Goal: Task Accomplishment & Management: Manage account settings

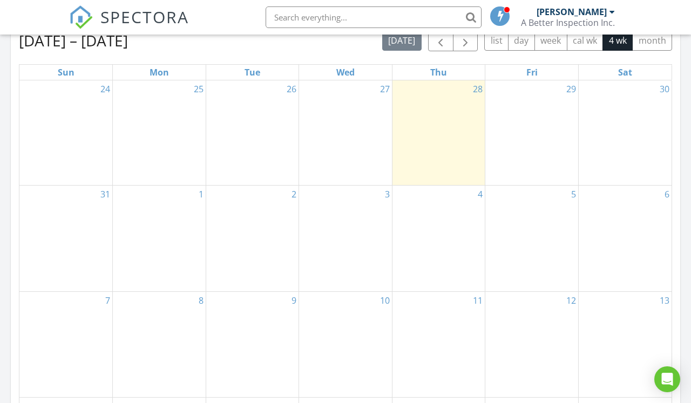
scroll to position [496, 0]
click at [443, 48] on span "button" at bounding box center [440, 42] width 13 height 13
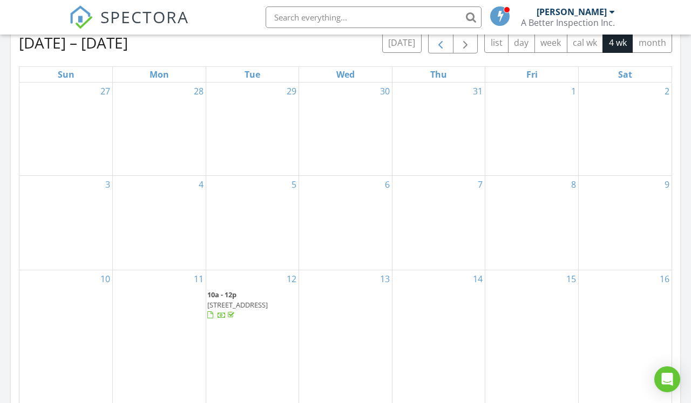
click at [443, 48] on span "button" at bounding box center [440, 42] width 13 height 13
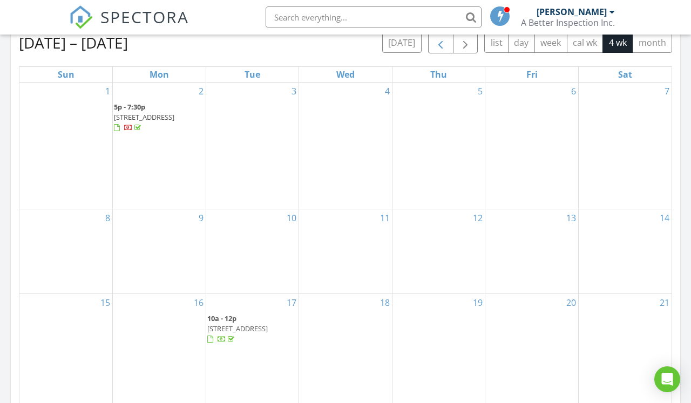
click at [443, 48] on span "button" at bounding box center [440, 42] width 13 height 13
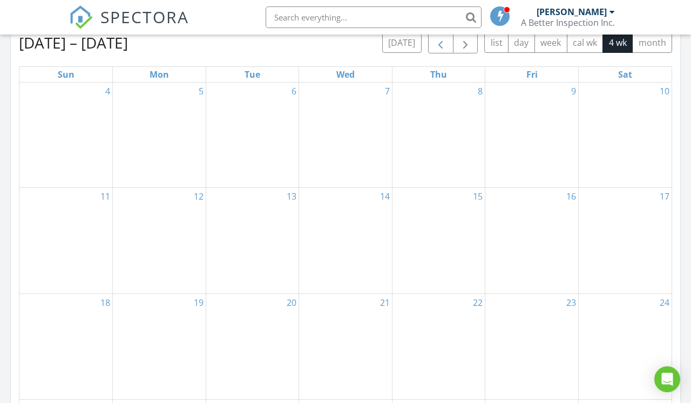
click at [443, 48] on span "button" at bounding box center [440, 42] width 13 height 13
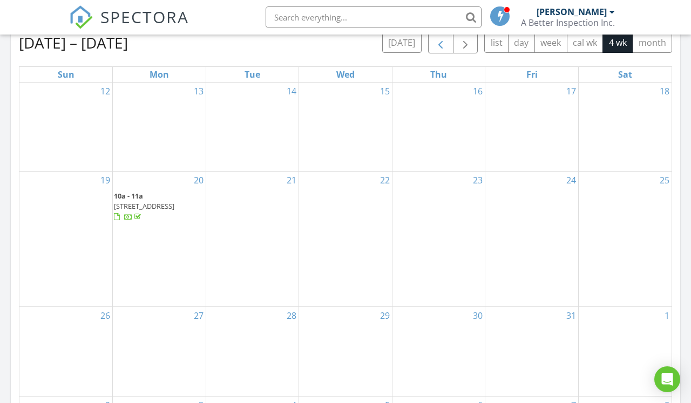
click at [443, 48] on span "button" at bounding box center [440, 42] width 13 height 13
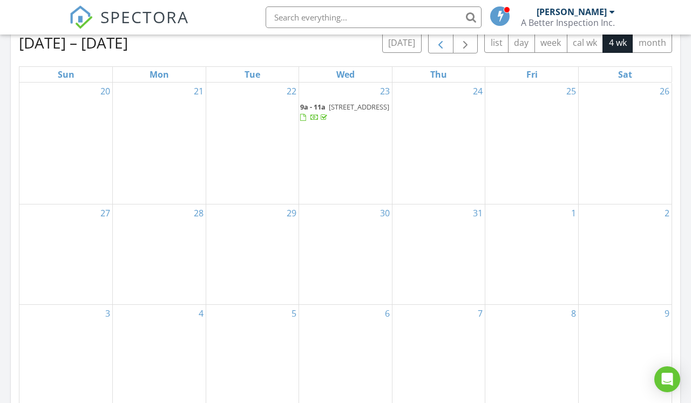
click at [443, 48] on span "button" at bounding box center [440, 42] width 13 height 13
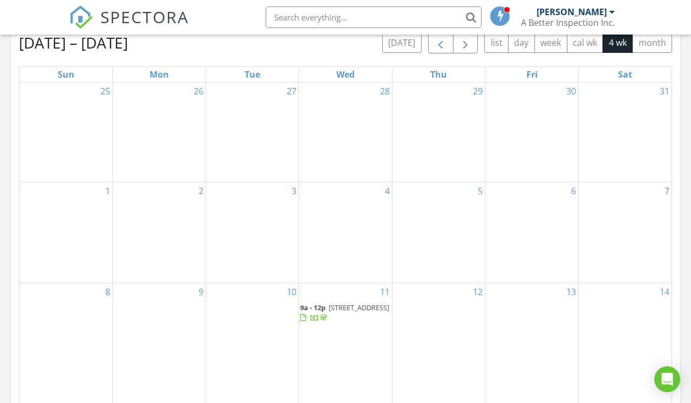
click at [443, 48] on span "button" at bounding box center [440, 42] width 13 height 13
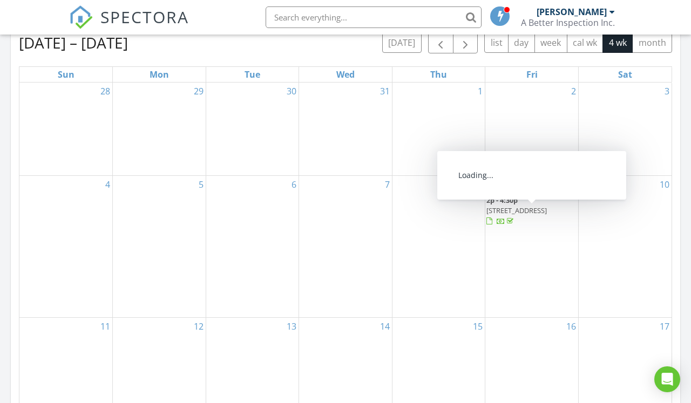
click at [525, 215] on span "[STREET_ADDRESS]" at bounding box center [517, 211] width 60 height 10
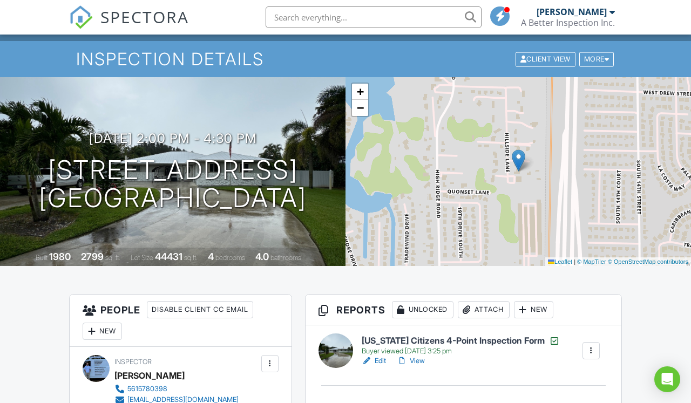
scroll to position [24, 0]
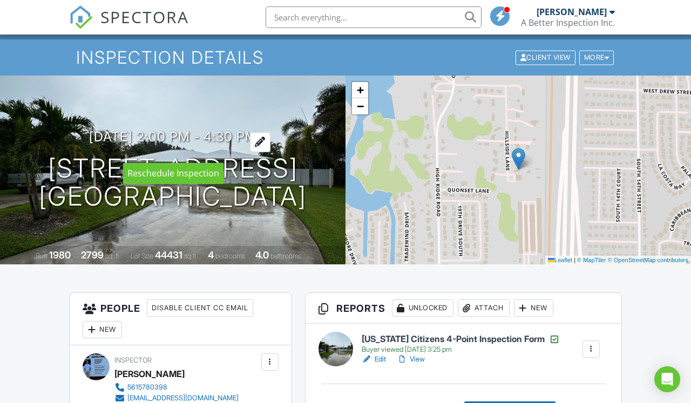
click at [271, 148] on div at bounding box center [260, 142] width 21 height 20
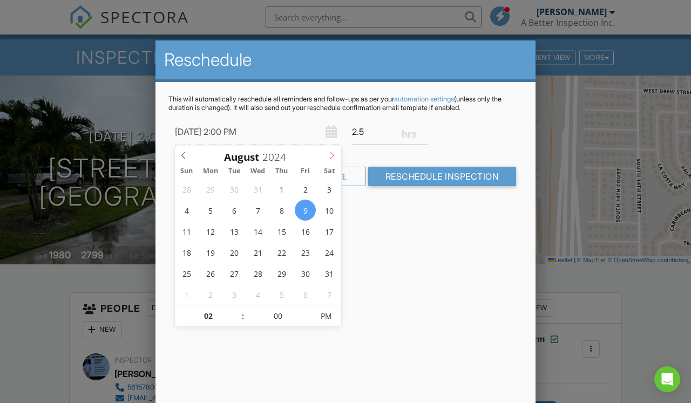
click at [332, 156] on icon at bounding box center [332, 156] width 8 height 8
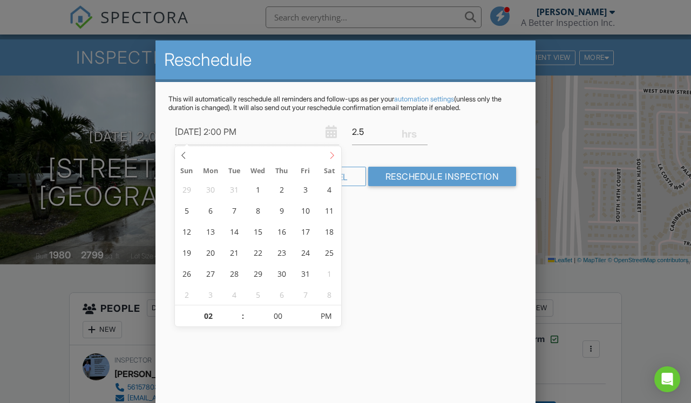
click at [332, 156] on icon at bounding box center [332, 156] width 8 height 8
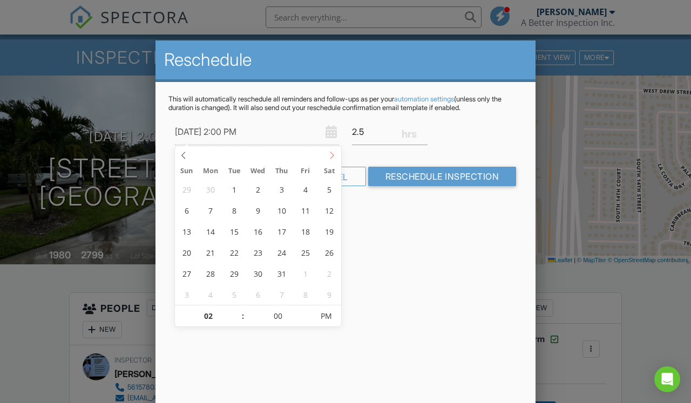
click at [332, 156] on icon at bounding box center [332, 156] width 8 height 8
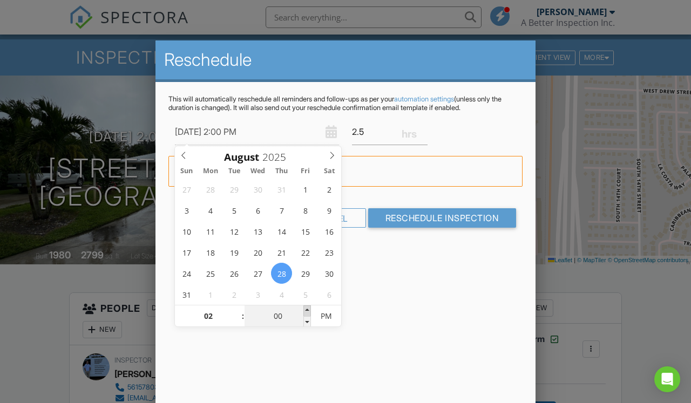
type input "08/28/2025 2:05 PM"
type input "05"
click at [307, 312] on span at bounding box center [308, 311] width 8 height 11
type input "08/28/2025 2:10 PM"
type input "10"
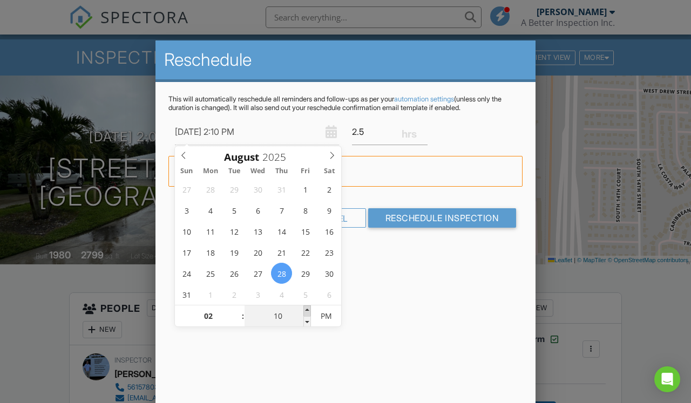
click at [307, 312] on span at bounding box center [308, 311] width 8 height 11
type input "08/28/2025 3:10 PM"
type input "03"
click at [237, 311] on span at bounding box center [238, 311] width 8 height 11
type input "08/28/2025 4:10 PM"
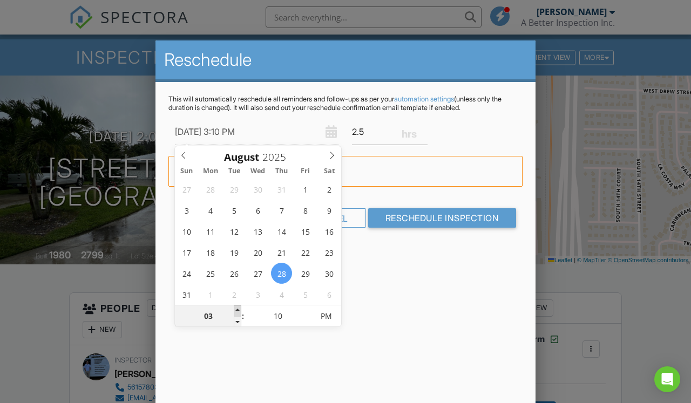
type input "04"
click at [237, 311] on span at bounding box center [238, 311] width 8 height 11
type input "08/28/2025 5:10 PM"
type input "05"
click at [237, 311] on span at bounding box center [238, 311] width 8 height 11
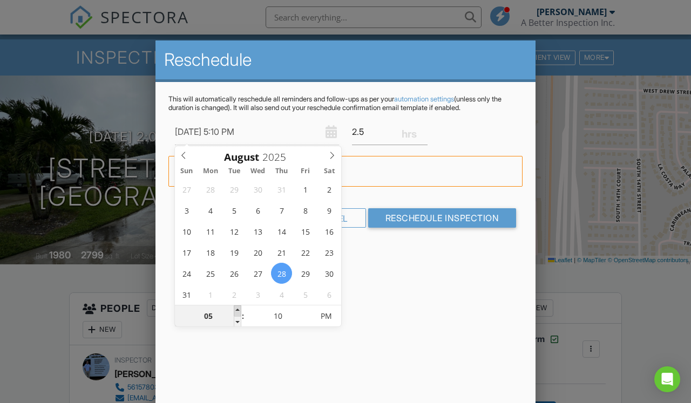
type input "08/28/2025 6:10 PM"
type input "06"
click at [237, 311] on span at bounding box center [238, 311] width 8 height 11
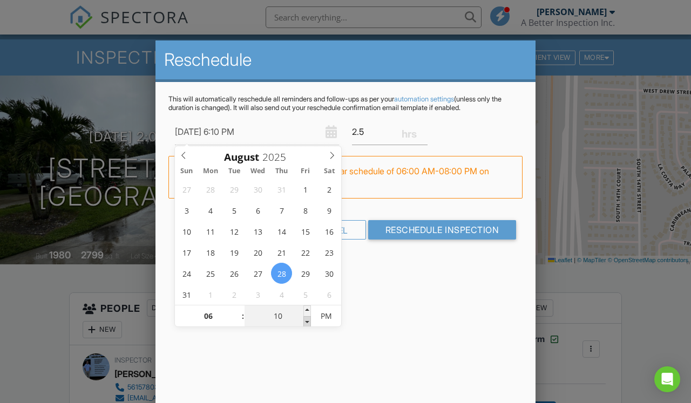
type input "08/28/2025 6:05 PM"
type input "05"
click at [306, 323] on span at bounding box center [308, 321] width 8 height 11
type input "08/28/2025 6:00 PM"
type input "00"
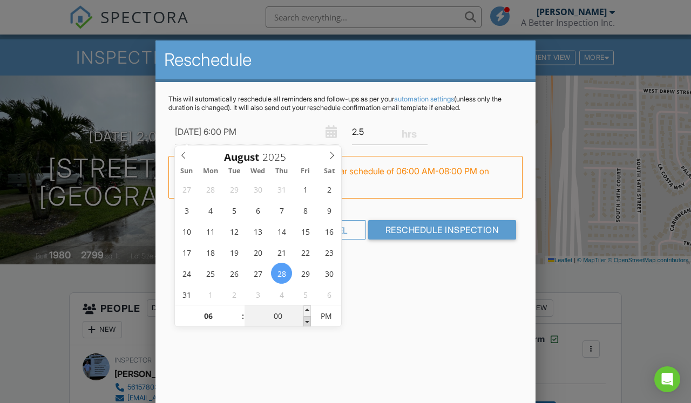
click at [306, 323] on span at bounding box center [308, 321] width 8 height 11
click at [388, 313] on div "Reschedule This will automatically reschedule all reminders and follow-ups as p…" at bounding box center [346, 230] width 380 height 378
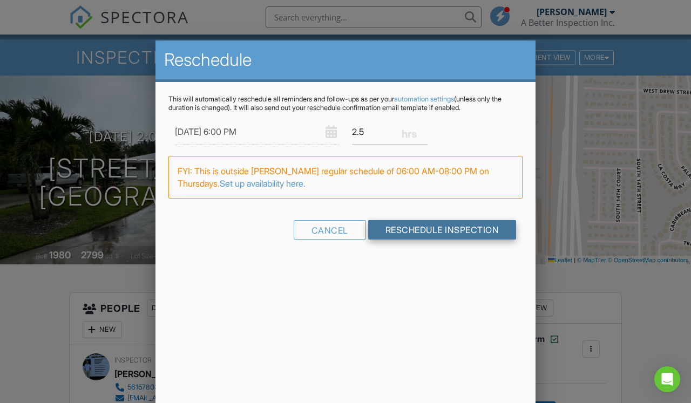
click at [409, 229] on input "Reschedule Inspection" at bounding box center [442, 229] width 149 height 19
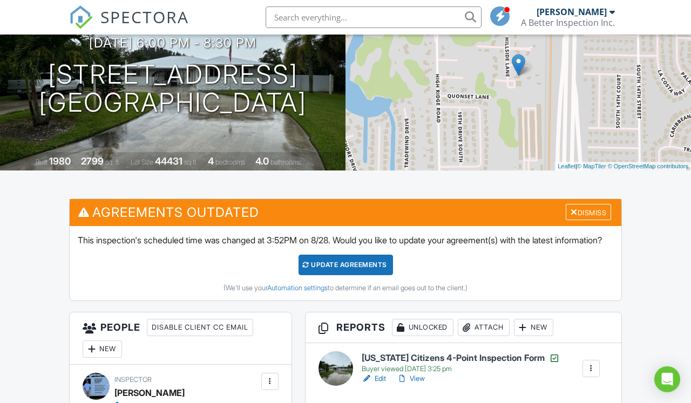
scroll to position [118, 0]
click at [575, 221] on div "Dismiss" at bounding box center [588, 212] width 45 height 17
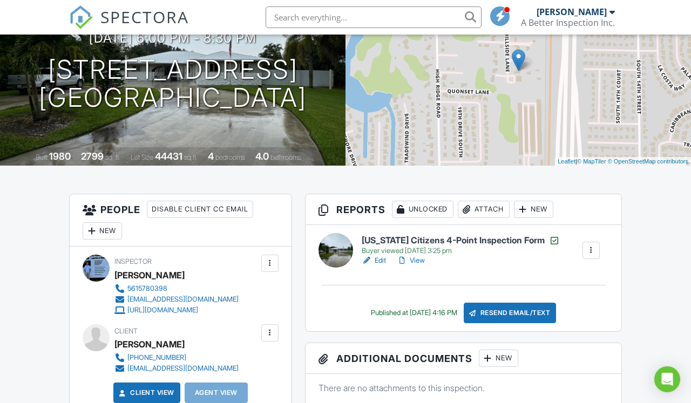
scroll to position [122, 0]
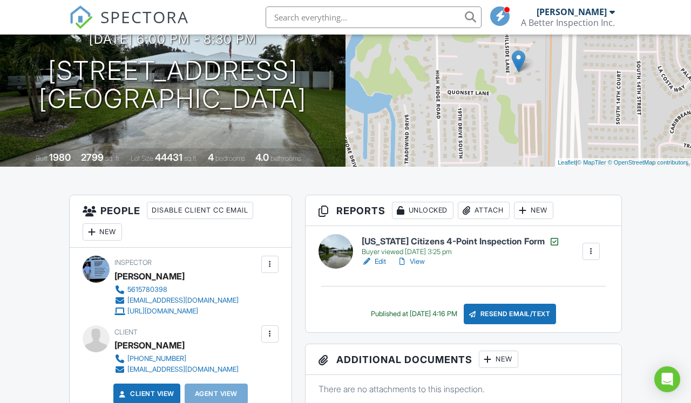
click at [589, 257] on div at bounding box center [591, 251] width 11 height 11
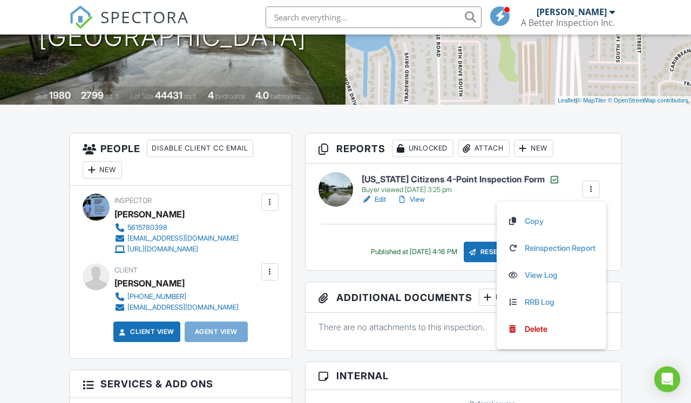
scroll to position [186, 0]
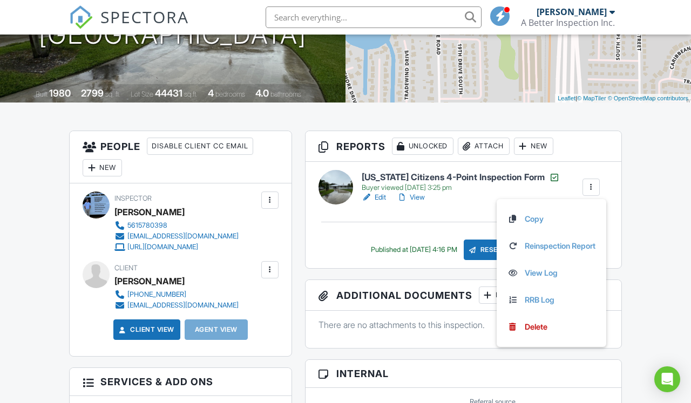
click at [382, 203] on link "Edit" at bounding box center [374, 197] width 24 height 11
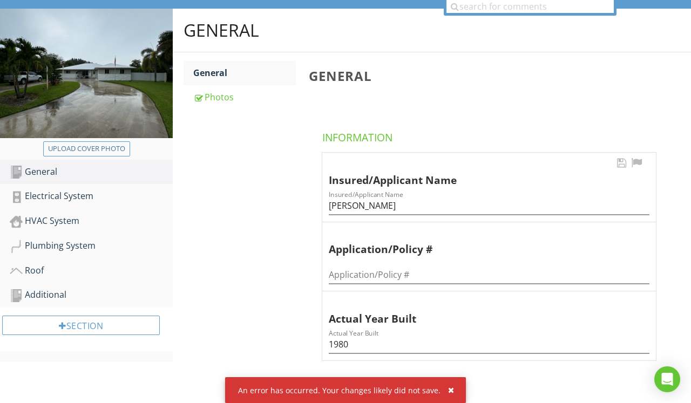
scroll to position [130, 0]
click at [93, 152] on div "Upload cover photo" at bounding box center [86, 149] width 77 height 11
type input "C:\fakepath\jey.html"
click at [103, 148] on div "Upload cover photo" at bounding box center [86, 149] width 77 height 11
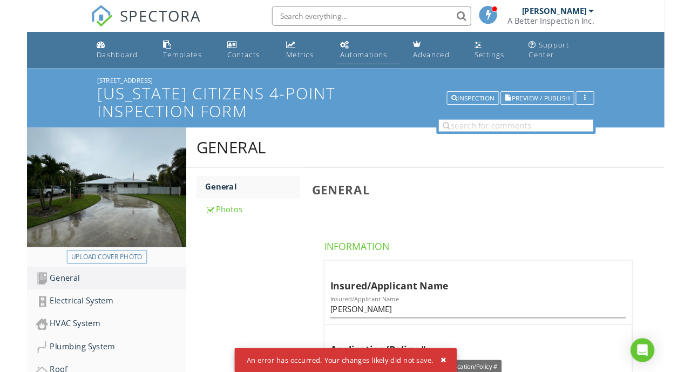
scroll to position [0, 0]
